Goal: Transaction & Acquisition: Purchase product/service

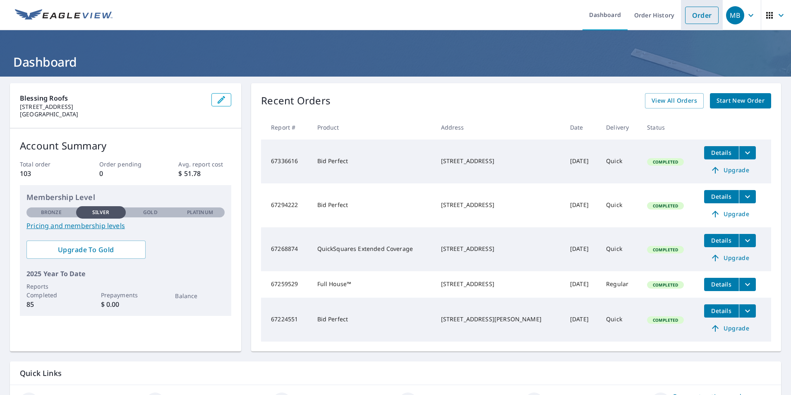
click at [694, 18] on link "Order" at bounding box center [701, 15] width 33 height 17
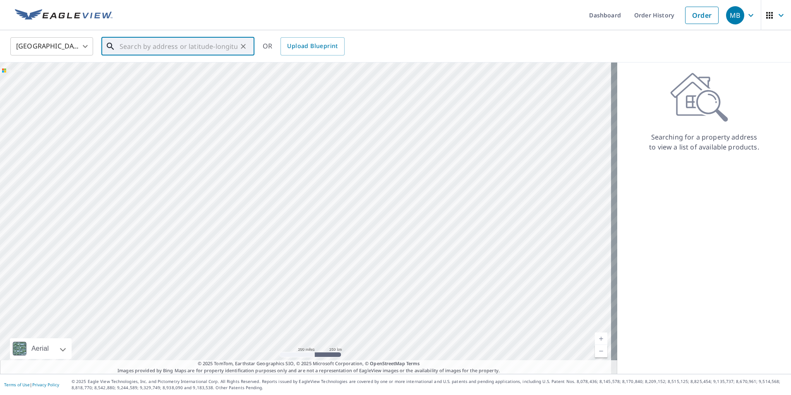
click at [129, 45] on input "text" at bounding box center [179, 46] width 118 height 23
click at [173, 76] on p "[GEOGRAPHIC_DATA], OH 45841" at bounding box center [183, 79] width 130 height 8
type input "[STREET_ADDRESS]"
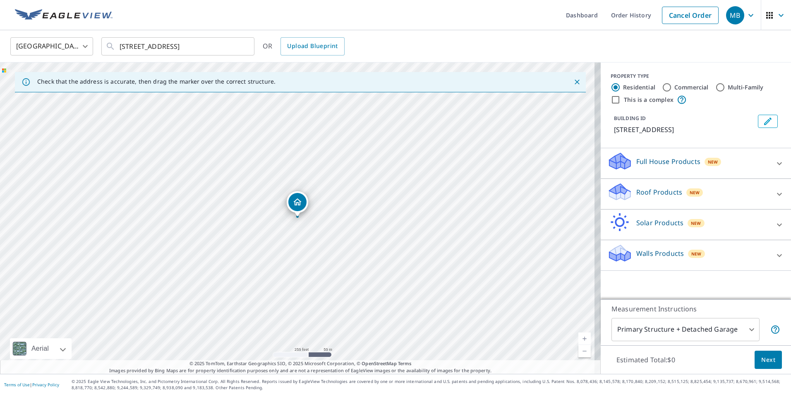
click at [579, 337] on link "Current Level 17, Zoom In" at bounding box center [584, 338] width 12 height 12
click at [579, 337] on link "Current Level 18, Zoom In" at bounding box center [584, 338] width 12 height 12
click at [579, 335] on link "Current Level 19, Zoom In" at bounding box center [584, 338] width 12 height 12
click at [709, 195] on div "Roof Products New" at bounding box center [688, 194] width 162 height 24
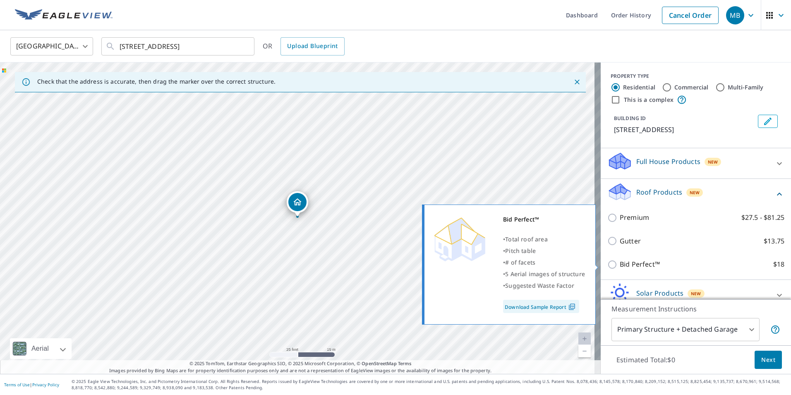
click at [607, 264] on input "Bid Perfect™ $18" at bounding box center [613, 264] width 12 height 10
checkbox input "true"
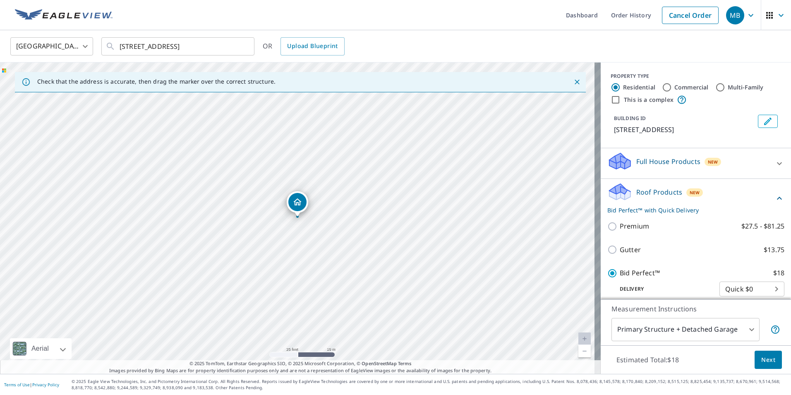
click at [765, 357] on span "Next" at bounding box center [768, 359] width 14 height 10
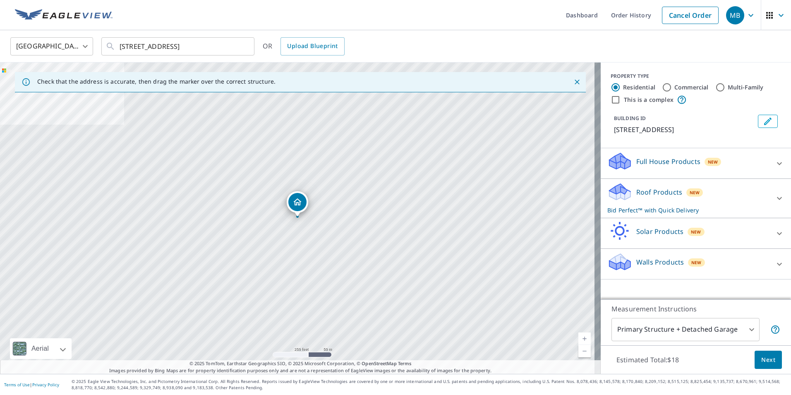
click at [774, 161] on icon at bounding box center [779, 163] width 10 height 10
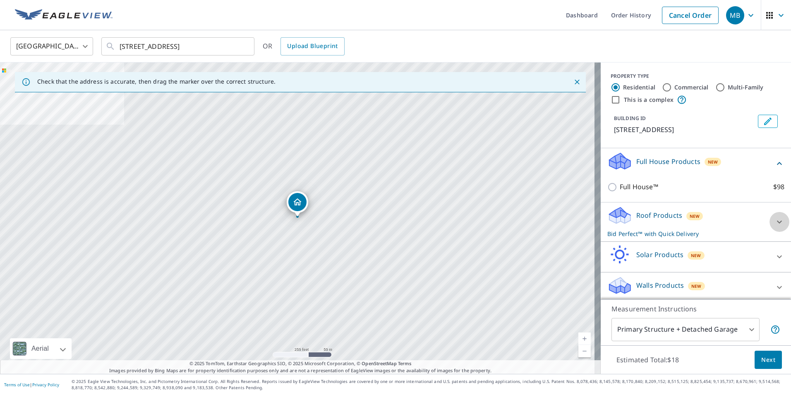
click at [774, 219] on icon at bounding box center [779, 222] width 10 height 10
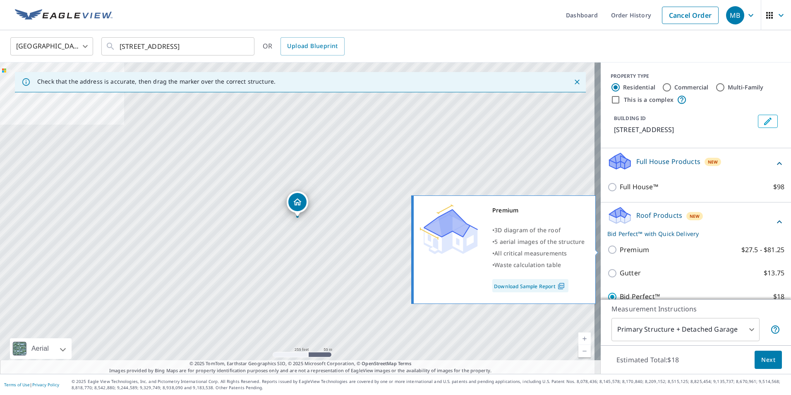
click at [607, 250] on input "Premium $27.5 - $81.25" at bounding box center [613, 249] width 12 height 10
checkbox input "true"
checkbox input "false"
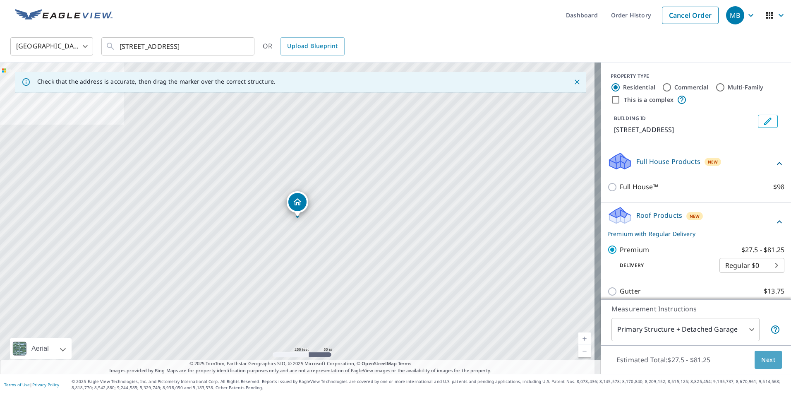
click at [763, 359] on span "Next" at bounding box center [768, 359] width 14 height 10
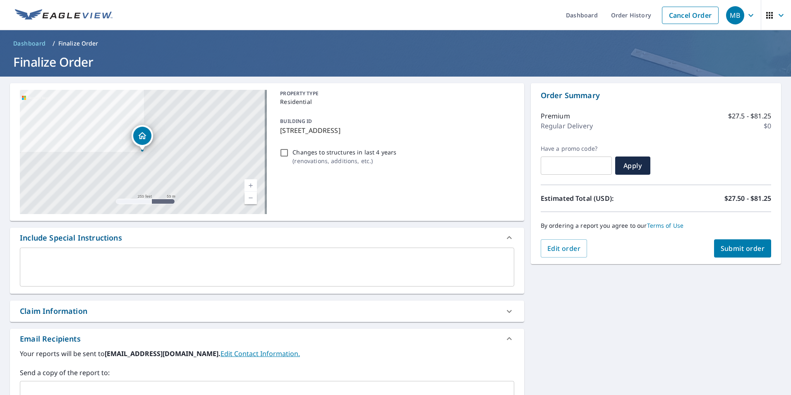
click at [749, 249] on span "Submit order" at bounding box center [742, 248] width 44 height 9
